Goal: Find specific page/section: Find specific page/section

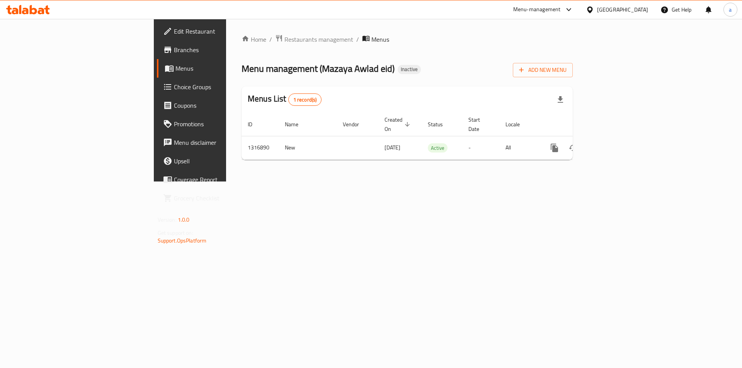
click at [635, 9] on div "[GEOGRAPHIC_DATA]" at bounding box center [622, 9] width 51 height 9
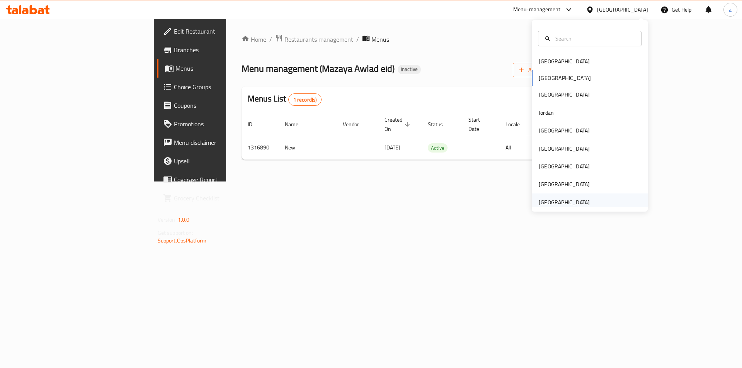
click at [553, 204] on div "[GEOGRAPHIC_DATA]" at bounding box center [564, 202] width 51 height 9
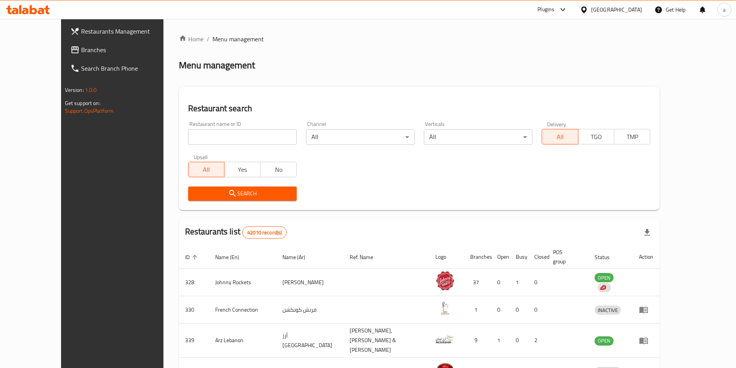
click at [81, 51] on span "Branches" at bounding box center [129, 49] width 97 height 9
